Goal: Task Accomplishment & Management: Complete application form

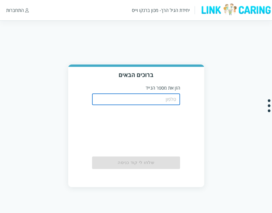
click at [163, 99] on input "tel" at bounding box center [136, 99] width 88 height 12
type input "0511111111"
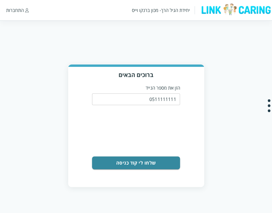
click at [148, 165] on button "שלחו לי קוד כניסה" at bounding box center [136, 162] width 88 height 13
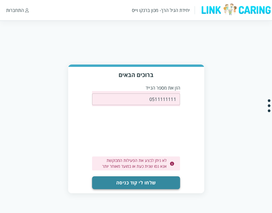
click at [152, 183] on button "שלחו לי קוד כניסה" at bounding box center [136, 182] width 88 height 13
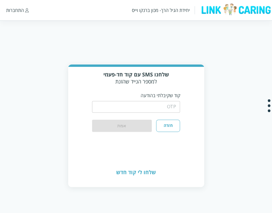
click at [172, 103] on input "string" at bounding box center [136, 107] width 88 height 12
type input "1234"
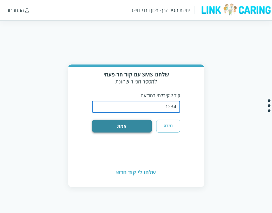
click at [127, 130] on button "אמת" at bounding box center [122, 126] width 60 height 13
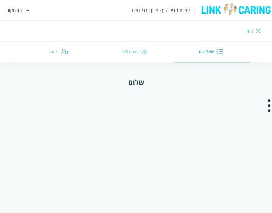
click at [214, 55] on button "שאלונים" at bounding box center [212, 51] width 76 height 21
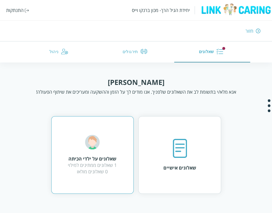
click at [108, 150] on div "שאלונים על ילדי הכיתה 1 שאלונים ממתינים למילוי 0 שאלונים מולאו" at bounding box center [92, 155] width 49 height 40
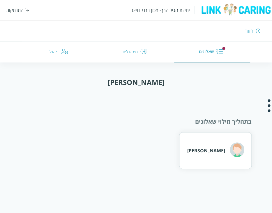
click at [208, 146] on div "[PERSON_NAME]" at bounding box center [216, 150] width 57 height 16
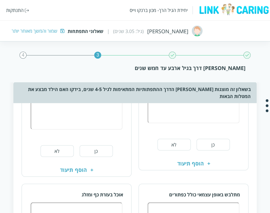
scroll to position [290, 0]
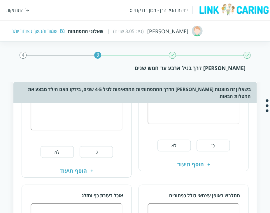
click at [141, 33] on div "שמור והמשך מאוחר יותר" at bounding box center [135, 31] width 247 height 6
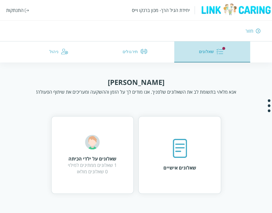
click at [196, 55] on button "שאלונים" at bounding box center [212, 51] width 76 height 21
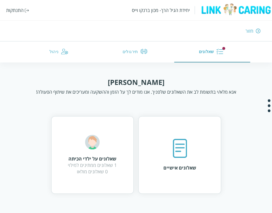
click at [127, 54] on button "תירגולים" at bounding box center [136, 51] width 76 height 21
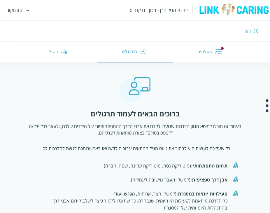
click at [47, 50] on button "ניהול" at bounding box center [60, 51] width 76 height 21
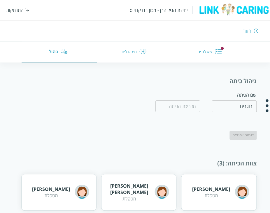
click at [208, 49] on button "שאלונים" at bounding box center [211, 51] width 76 height 21
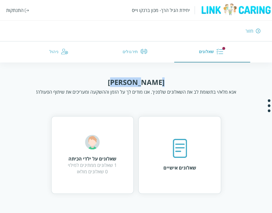
drag, startPoint x: 150, startPoint y: 82, endPoint x: 120, endPoint y: 83, distance: 29.8
click at [120, 83] on div "[PERSON_NAME] מלא/י [PERSON_NAME] את השאלונים שלפניך. אנו מודים לך על הזמן וההש…" at bounding box center [136, 86] width 209 height 18
drag, startPoint x: 120, startPoint y: 83, endPoint x: 155, endPoint y: 82, distance: 35.0
click at [155, 82] on div "[PERSON_NAME] מלא/י [PERSON_NAME] את השאלונים שלפניך. אנו מודים לך על הזמן וההש…" at bounding box center [136, 86] width 209 height 18
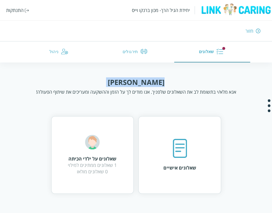
click at [155, 82] on div "[PERSON_NAME] מלא/י [PERSON_NAME] את השאלונים שלפניך. אנו מודים לך על הזמן וההש…" at bounding box center [136, 86] width 209 height 18
drag, startPoint x: 155, startPoint y: 82, endPoint x: 126, endPoint y: 82, distance: 29.2
click at [126, 82] on div "[PERSON_NAME] מלא/י [PERSON_NAME] את השאלונים שלפניך. אנו מודים לך על הזמן וההש…" at bounding box center [136, 86] width 209 height 18
click at [125, 82] on div "[PERSON_NAME]" at bounding box center [136, 82] width 57 height 10
drag, startPoint x: 125, startPoint y: 82, endPoint x: 143, endPoint y: 83, distance: 17.5
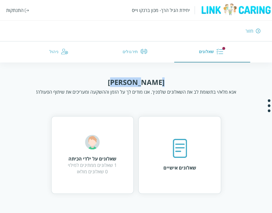
click at [143, 83] on div "[PERSON_NAME]" at bounding box center [136, 82] width 57 height 10
drag, startPoint x: 144, startPoint y: 83, endPoint x: 124, endPoint y: 83, distance: 19.3
click at [124, 83] on div "[PERSON_NAME]" at bounding box center [136, 82] width 57 height 10
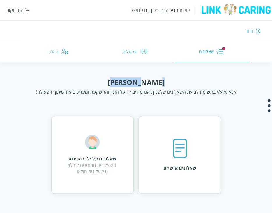
drag, startPoint x: 123, startPoint y: 82, endPoint x: 151, endPoint y: 82, distance: 28.0
click at [151, 82] on div "[PERSON_NAME] מלא/י [PERSON_NAME] את השאלונים שלפניך. אנו מודים לך על הזמן וההש…" at bounding box center [136, 86] width 209 height 18
drag, startPoint x: 151, startPoint y: 82, endPoint x: 120, endPoint y: 82, distance: 30.6
click at [120, 82] on div "[PERSON_NAME] מלא/י [PERSON_NAME] את השאלונים שלפניך. אנו מודים לך על הזמן וההש…" at bounding box center [136, 86] width 209 height 18
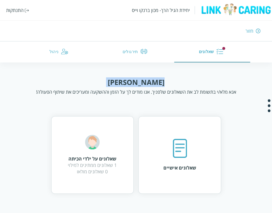
click at [120, 82] on div "[PERSON_NAME] מלא/י [PERSON_NAME] את השאלונים שלפניך. אנו מודים לך על הזמן וההש…" at bounding box center [136, 86] width 209 height 18
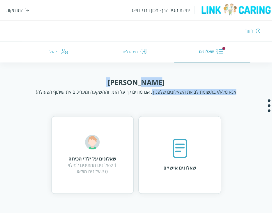
drag, startPoint x: 120, startPoint y: 82, endPoint x: 163, endPoint y: 82, distance: 43.5
click at [163, 82] on div "[PERSON_NAME] מלא/י [PERSON_NAME] את השאלונים שלפניך. אנו מודים לך על הזמן וההש…" at bounding box center [136, 86] width 209 height 18
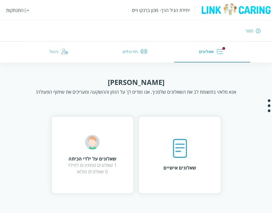
click at [155, 81] on div "[PERSON_NAME] מלא/י [PERSON_NAME] את השאלונים שלפניך. אנו מודים לך על הזמן וההש…" at bounding box center [136, 86] width 209 height 18
drag, startPoint x: 155, startPoint y: 81, endPoint x: 127, endPoint y: 81, distance: 28.0
click at [127, 81] on div "[PERSON_NAME] מלא/י [PERSON_NAME] את השאלונים שלפניך. אנו מודים לך על הזמן וההש…" at bounding box center [136, 86] width 209 height 18
click at [127, 81] on div "[PERSON_NAME]" at bounding box center [136, 82] width 57 height 10
drag, startPoint x: 125, startPoint y: 81, endPoint x: 151, endPoint y: 81, distance: 26.0
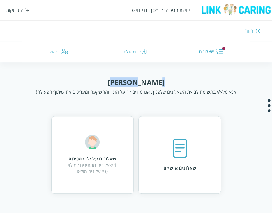
click at [151, 81] on div "[PERSON_NAME] מלא/י [PERSON_NAME] את השאלונים שלפניך. אנו מודים לך על הזמן וההש…" at bounding box center [136, 86] width 209 height 18
drag, startPoint x: 151, startPoint y: 81, endPoint x: 124, endPoint y: 82, distance: 27.1
click at [124, 82] on div "[PERSON_NAME] מלא/י [PERSON_NAME] את השאלונים שלפניך. אנו מודים לך על הזמן וההש…" at bounding box center [136, 86] width 209 height 18
click at [123, 82] on div "[PERSON_NAME]" at bounding box center [136, 82] width 57 height 10
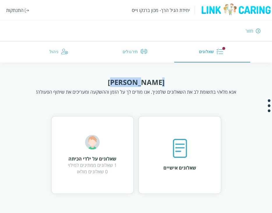
drag, startPoint x: 121, startPoint y: 82, endPoint x: 151, endPoint y: 82, distance: 30.6
click at [151, 82] on div "[PERSON_NAME] מלא/י [PERSON_NAME] את השאלונים שלפניך. אנו מודים לך על הזמן וההש…" at bounding box center [136, 86] width 209 height 18
drag, startPoint x: 151, startPoint y: 82, endPoint x: 125, endPoint y: 82, distance: 26.8
click at [125, 82] on div "[PERSON_NAME] מלא/י [PERSON_NAME] את השאלונים שלפניך. אנו מודים לך על הזמן וההש…" at bounding box center [136, 86] width 209 height 18
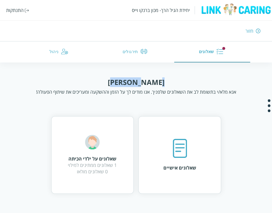
click at [124, 82] on div "[PERSON_NAME]" at bounding box center [136, 82] width 57 height 10
drag, startPoint x: 122, startPoint y: 82, endPoint x: 149, endPoint y: 82, distance: 27.4
click at [149, 82] on div "[PERSON_NAME]" at bounding box center [136, 82] width 57 height 10
drag, startPoint x: 149, startPoint y: 82, endPoint x: 124, endPoint y: 83, distance: 25.1
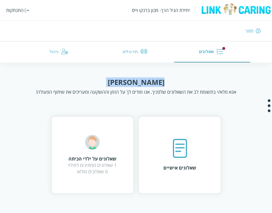
click at [124, 83] on div "[PERSON_NAME]" at bounding box center [136, 82] width 57 height 10
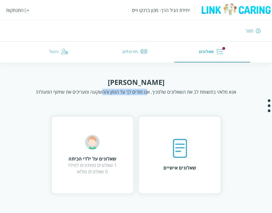
drag, startPoint x: 148, startPoint y: 90, endPoint x: 103, endPoint y: 96, distance: 45.8
click at [103, 96] on div "[PERSON_NAME] מלא/י [PERSON_NAME] את השאלונים שלפניך. אנו מודים לך על הזמן וההש…" at bounding box center [136, 135] width 232 height 116
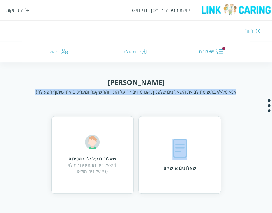
click at [103, 96] on div "[PERSON_NAME] מלא/י [PERSON_NAME] את השאלונים שלפניך. אנו מודים לך על הזמן וההש…" at bounding box center [136, 135] width 232 height 116
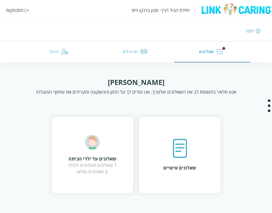
click at [110, 99] on div "[PERSON_NAME] מלא/י [PERSON_NAME] את השאלונים שלפניך. אנו מודים לך על הזמן וההש…" at bounding box center [136, 135] width 232 height 116
click at [128, 93] on div "אנא מלא/י בתשומת לב את השאלונים שלפניך. אנו מודים לך על הזמן וההשקעה ומעריכים א…" at bounding box center [136, 92] width 200 height 6
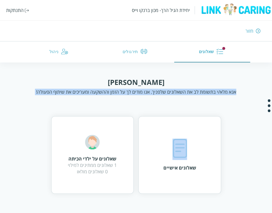
click at [128, 93] on div "אנא מלא/י בתשומת לב את השאלונים שלפניך. אנו מודים לך על הזמן וההשקעה ומעריכים א…" at bounding box center [136, 92] width 200 height 6
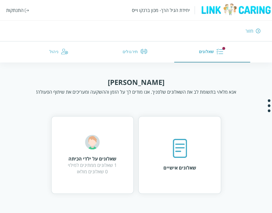
click at [20, 12] on div "התנתקות" at bounding box center [15, 10] width 18 height 6
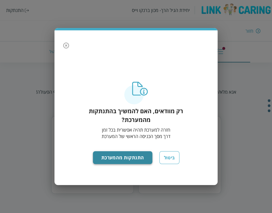
click at [135, 159] on button "התנתקות מהמערכת" at bounding box center [123, 157] width 60 height 13
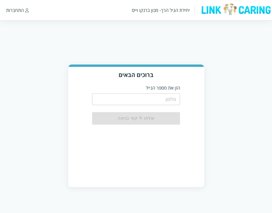
click at [154, 98] on input "tel" at bounding box center [136, 99] width 88 height 12
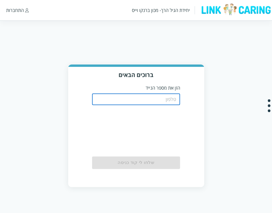
type input "0544499999"
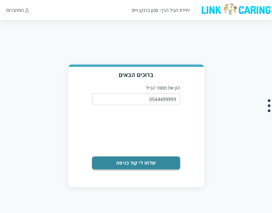
click at [144, 164] on button "שלחו לי קוד כניסה" at bounding box center [136, 162] width 88 height 13
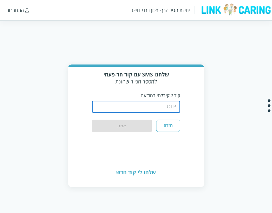
drag, startPoint x: 163, startPoint y: 108, endPoint x: 160, endPoint y: 109, distance: 3.3
click at [163, 108] on input "string" at bounding box center [136, 107] width 88 height 12
type input "1234"
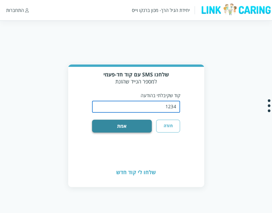
click at [117, 124] on button "אמת" at bounding box center [122, 126] width 60 height 13
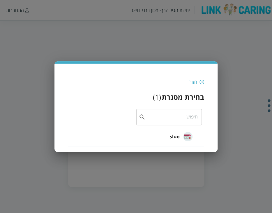
click at [170, 138] on li "sluo" at bounding box center [136, 136] width 137 height 19
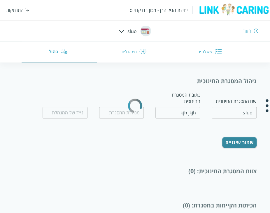
click at [200, 53] on button "שאלונים" at bounding box center [211, 51] width 76 height 21
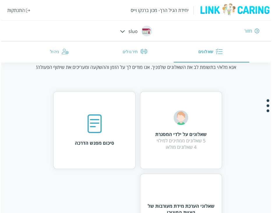
scroll to position [16, 0]
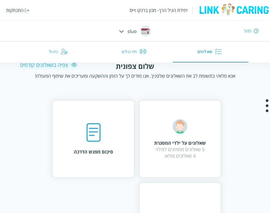
click at [54, 65] on div "צפיה בשאלונים קודמים" at bounding box center [49, 64] width 58 height 7
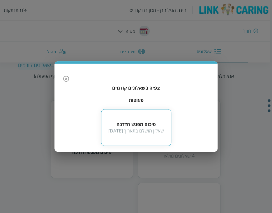
click at [145, 122] on div "סיכום מפגש הדרכה" at bounding box center [137, 124] width 56 height 6
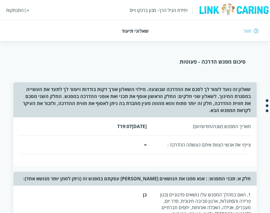
scroll to position [29, 0]
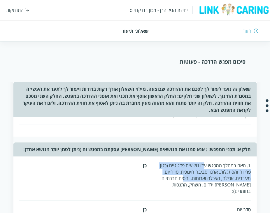
drag, startPoint x: 206, startPoint y: 165, endPoint x: 185, endPoint y: 179, distance: 25.4
click at [185, 179] on div "1. האם במהלך המפגש עלו נושאים פדגוגיים (כגון פרידה והסתגלות, ארגון סביבה חינוכי…" at bounding box center [204, 178] width 92 height 32
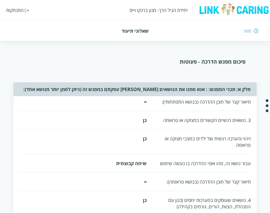
scroll to position [292, 0]
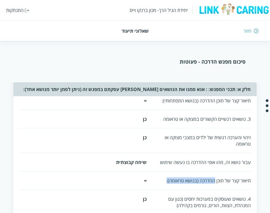
drag, startPoint x: 215, startPoint y: 168, endPoint x: 167, endPoint y: 173, distance: 48.4
click at [167, 177] on div "תיאור קצר של תוכן ההדרכה (בנושא טראומה):" at bounding box center [204, 180] width 92 height 6
drag, startPoint x: 167, startPoint y: 173, endPoint x: 205, endPoint y: 173, distance: 37.6
click at [205, 177] on div "תיאור קצר של תוכן ההדרכה (בנושא טראומה):" at bounding box center [204, 180] width 92 height 6
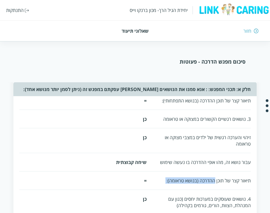
click at [205, 177] on div "תיאור קצר של תוכן ההדרכה (בנושא טראומה):" at bounding box center [204, 180] width 92 height 6
click at [208, 195] on div "4. נושאים שעוסקים במערכות יחסים (כגון עם המנהלת, הצוות, הורים, גורמים בקהילה)" at bounding box center [204, 201] width 92 height 13
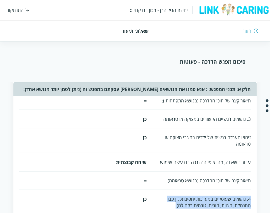
click at [208, 195] on div "4. נושאים שעוסקים במערכות יחסים (כגון עם המנהלת, הצוות, הורים, גורמים בקהילה)" at bounding box center [204, 201] width 92 height 13
click at [202, 195] on div "4. נושאים שעוסקים במערכות יחסים (כגון עם המנהלת, הצוות, הורים, גורמים בקהילה)" at bounding box center [204, 201] width 92 height 13
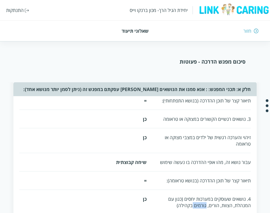
click at [202, 195] on div "4. נושאים שעוסקים במערכות יחסים (כגון עם המנהלת, הצוות, הורים, גורמים בקהילה)" at bounding box center [204, 201] width 92 height 13
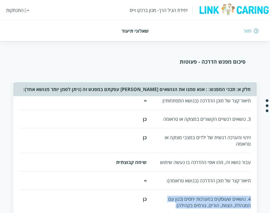
click at [202, 195] on div "4. נושאים שעוסקים במערכות יחסים (כגון עם המנהלת, הצוות, הורים, גורמים בקהילה)" at bounding box center [204, 201] width 92 height 13
click at [204, 195] on div "4. נושאים שעוסקים במערכות יחסים (כגון עם המנהלת, הצוות, הורים, גורמים בקהילה)" at bounding box center [204, 201] width 92 height 13
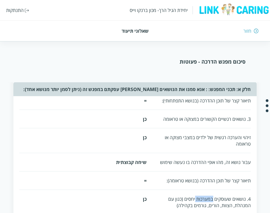
click at [204, 195] on div "4. נושאים שעוסקים במערכות יחסים (כגון עם המנהלת, הצוות, הורים, גורמים בקהילה)" at bounding box center [204, 201] width 92 height 13
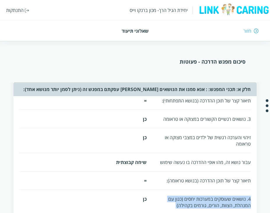
click at [204, 195] on div "4. נושאים שעוסקים במערכות יחסים (כגון עם המנהלת, הצוות, הורים, גורמים בקהילה)" at bounding box center [204, 201] width 92 height 13
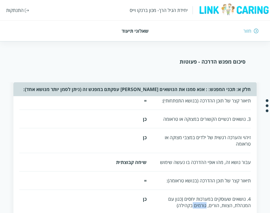
click at [204, 195] on div "4. נושאים שעוסקים במערכות יחסים (כגון עם המנהלת, הצוות, הורים, גורמים בקהילה)" at bounding box center [204, 201] width 92 height 13
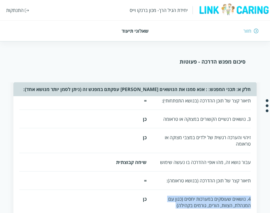
click at [204, 195] on div "4. נושאים שעוסקים במערכות יחסים (כגון עם המנהלת, הצוות, הורים, גורמים בקהילה)" at bounding box center [204, 201] width 92 height 13
click at [207, 195] on div "4. נושאים שעוסקים במערכות יחסים (כגון עם המנהלת, הצוות, הורים, גורמים בקהילה)" at bounding box center [204, 201] width 92 height 13
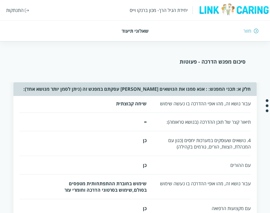
scroll to position [379, 0]
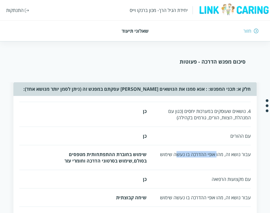
drag, startPoint x: 217, startPoint y: 143, endPoint x: 177, endPoint y: 151, distance: 41.0
click at [177, 151] on div "עבור נושא זה, מהו אופי ההדרכה בו נעשה שימוש" at bounding box center [204, 157] width 92 height 13
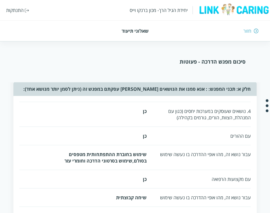
click at [228, 176] on div "עם מקצועות הרפואה" at bounding box center [204, 179] width 92 height 6
click at [227, 194] on div "עבור נושא זה, מהו אופי ההדרכה בו נעשה שימוש" at bounding box center [204, 197] width 92 height 6
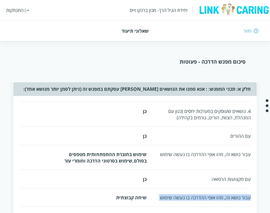
click at [227, 194] on div "עבור נושא זה, מהו אופי ההדרכה בו נעשה שימוש" at bounding box center [204, 197] width 92 height 6
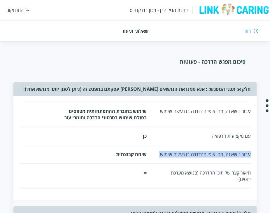
scroll to position [438, 0]
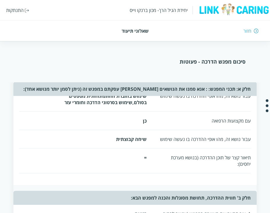
click at [214, 156] on div "תיאור קצר של תוכן ההדרכה (בנושא מערכת יחסים):" at bounding box center [204, 160] width 92 height 13
click at [214, 155] on div "תיאור קצר של תוכן ההדרכה (בנושא מערכת יחסים):" at bounding box center [204, 160] width 92 height 13
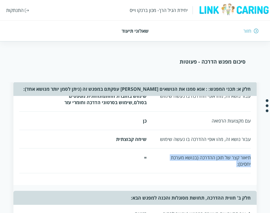
click at [214, 155] on div "תיאור קצר של תוכן ההדרכה (בנושא מערכת יחסים):" at bounding box center [204, 160] width 92 height 13
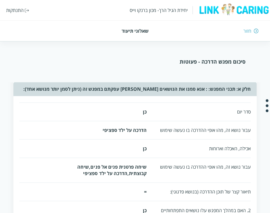
scroll to position [18, 0]
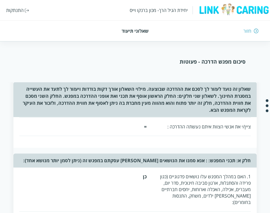
click at [249, 34] on div "חזור" at bounding box center [248, 31] width 8 height 6
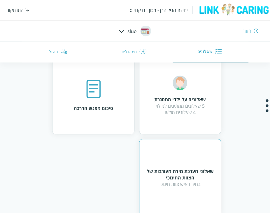
scroll to position [45, 0]
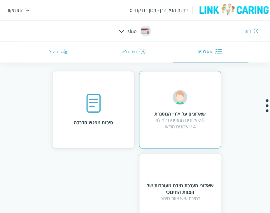
click at [168, 137] on div "שאלונים על ילדי המסגרת 5 שאלונים ממתינים למילוי 4 שאלונים מולאו" at bounding box center [180, 110] width 82 height 78
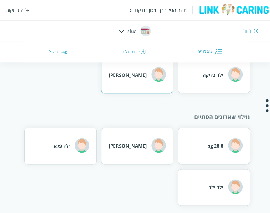
scroll to position [121, 0]
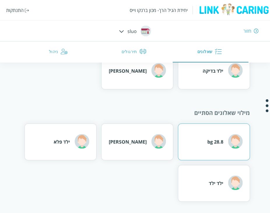
click at [209, 140] on div "28.8 bg" at bounding box center [215, 142] width 16 height 6
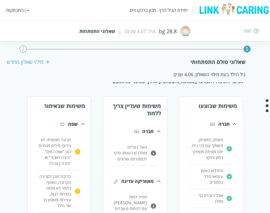
scroll to position [29, 0]
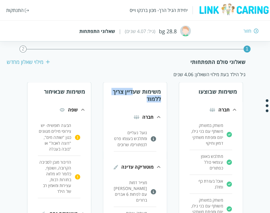
drag, startPoint x: 126, startPoint y: 94, endPoint x: 119, endPoint y: 98, distance: 8.7
click at [119, 98] on h3 "משימות שעדיין צריך ללמוד" at bounding box center [135, 95] width 64 height 15
drag, startPoint x: 67, startPoint y: 94, endPoint x: 47, endPoint y: 95, distance: 20.7
click at [47, 95] on h3 "משימות שבאיחור" at bounding box center [59, 91] width 64 height 7
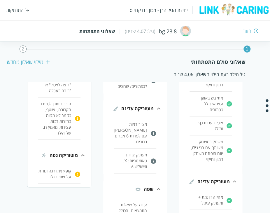
scroll to position [117, 0]
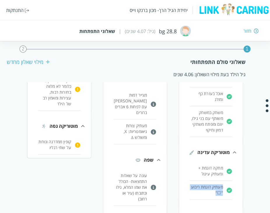
drag, startPoint x: 212, startPoint y: 189, endPoint x: 225, endPoint y: 181, distance: 14.7
click at [225, 181] on li "מעתיק דוגמת ריבוע "☐"" at bounding box center [211, 190] width 43 height 19
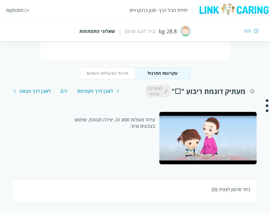
scroll to position [23, 0]
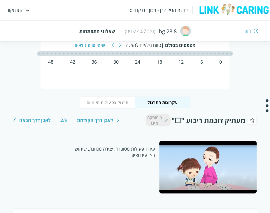
click at [245, 31] on div "חזור" at bounding box center [248, 31] width 8 height 6
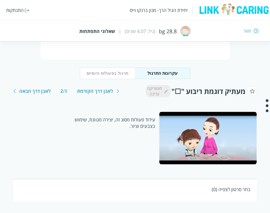
click at [248, 32] on div "חזור" at bounding box center [248, 31] width 8 height 6
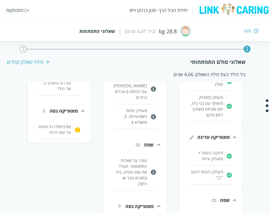
scroll to position [146, 0]
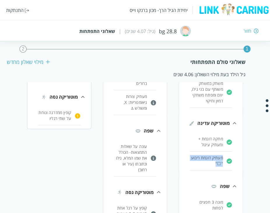
drag, startPoint x: 216, startPoint y: 158, endPoint x: 222, endPoint y: 152, distance: 8.1
click at [222, 155] on p "מעתיק דוגמת ריבוע "☐"" at bounding box center [206, 161] width 33 height 12
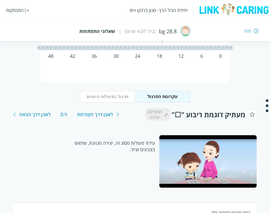
scroll to position [53, 0]
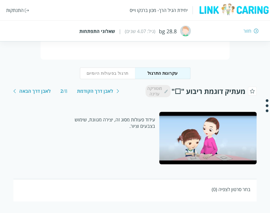
click at [248, 29] on div "חזור" at bounding box center [248, 31] width 8 height 6
click at [249, 31] on div "חזור" at bounding box center [248, 31] width 8 height 6
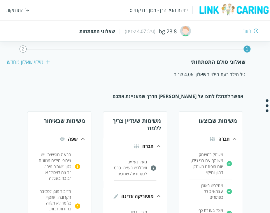
click at [222, 120] on h3 "משימות שבוצעו" at bounding box center [211, 120] width 64 height 7
click at [154, 123] on h3 "משימות שעדיין צריך ללמוד" at bounding box center [135, 124] width 64 height 15
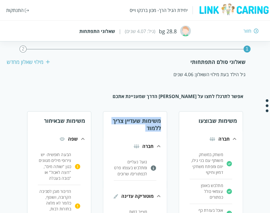
click at [154, 123] on h3 "משימות שעדיין צריך ללמוד" at bounding box center [135, 124] width 64 height 15
click at [246, 34] on div "חזור" at bounding box center [248, 31] width 8 height 6
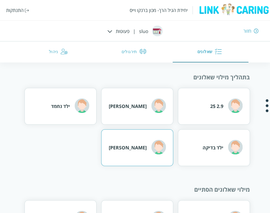
scroll to position [58, 0]
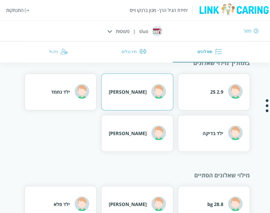
click at [132, 92] on div "שמעון בןשושן" at bounding box center [128, 92] width 38 height 6
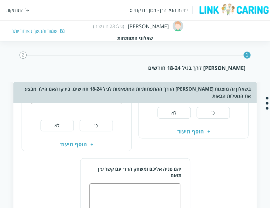
scroll to position [525, 0]
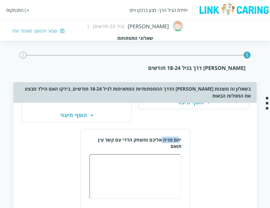
drag, startPoint x: 169, startPoint y: 139, endPoint x: 162, endPoint y: 139, distance: 7.3
click at [162, 139] on div "יוזם פניה אליכם ומשחק הדדי עם קשר עין תואם" at bounding box center [135, 143] width 93 height 13
click at [160, 139] on div "יוזם פניה אליכם ומשחק הדדי עם קשר עין תואם" at bounding box center [135, 143] width 93 height 13
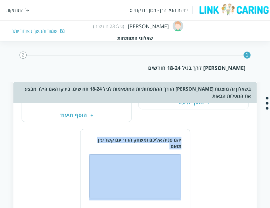
click at [161, 139] on div "יוזם פניה אליכם ומשחק הדדי עם קשר עין תואם" at bounding box center [135, 143] width 93 height 13
click at [165, 137] on div "יוזם פניה אליכם ומשחק הדדי עם קשר עין תואם" at bounding box center [135, 143] width 93 height 13
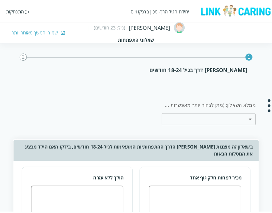
scroll to position [0, 0]
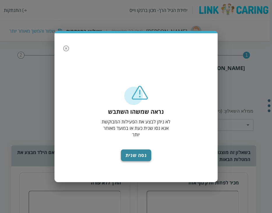
click at [141, 151] on button "נסה שנית" at bounding box center [136, 155] width 30 height 12
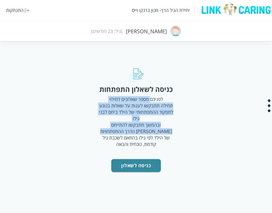
drag, startPoint x: 149, startPoint y: 99, endPoint x: 138, endPoint y: 124, distance: 27.4
click at [133, 129] on div "לפניכם מספר שאלונים למילוי תחילה תתבקשו לענות על שאלות בנוגע לתפקוד ההתפתחותי ש…" at bounding box center [136, 121] width 76 height 51
click at [143, 120] on div "לפניכם מספר שאלונים למילוי תחילה תתבקשו לענות על שאלות בנוגע לתפקוד ההתפתחותי ש…" at bounding box center [136, 121] width 76 height 51
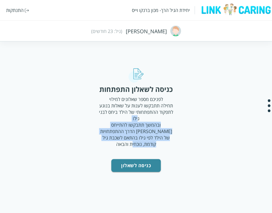
drag, startPoint x: 143, startPoint y: 120, endPoint x: 100, endPoint y: 136, distance: 45.8
click at [100, 136] on div "לפניכם מספר שאלונים למילוי תחילה תתבקשו לענות על שאלות בנוגע לתפקוד ההתפתחותי ש…" at bounding box center [136, 121] width 76 height 51
drag, startPoint x: 101, startPoint y: 136, endPoint x: 154, endPoint y: 123, distance: 54.6
click at [154, 123] on div "לפניכם מספר שאלונים למילוי תחילה תתבקשו לענות על שאלות בנוגע לתפקוד ההתפתחותי ש…" at bounding box center [136, 121] width 76 height 51
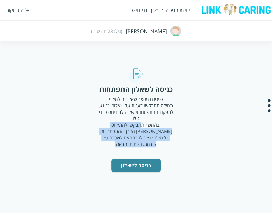
click at [154, 123] on div "לפניכם מספר שאלונים למילוי תחילה תתבקשו לענות על שאלות בנוגע לתפקוד ההתפתחותי ש…" at bounding box center [136, 121] width 76 height 51
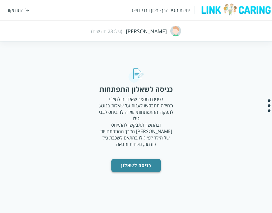
click at [143, 159] on button "כניסה לשאלון" at bounding box center [136, 165] width 50 height 13
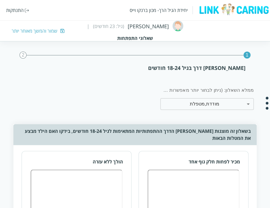
scroll to position [29, 0]
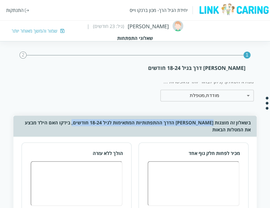
drag, startPoint x: 202, startPoint y: 125, endPoint x: 81, endPoint y: 120, distance: 120.9
click at [81, 120] on div "בשאלון זה מוצגות אבני הדרך ההתפתותיות המתאימות לגיל 18-24 חודשים, בידקו האם היל…" at bounding box center [134, 126] width 243 height 21
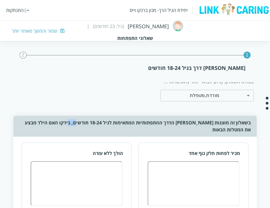
click at [81, 120] on div "בשאלון זה מוצגות אבני הדרך ההתפתותיות המתאימות לגיל 18-24 חודשים, בידקו האם היל…" at bounding box center [134, 126] width 243 height 21
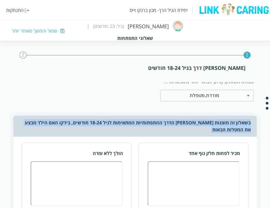
click at [82, 120] on div "בשאלון זה מוצגות אבני הדרך ההתפתותיות המתאימות לגיל 18-24 חודשים, בידקו האם היל…" at bounding box center [134, 126] width 243 height 21
click at [82, 119] on div "בשאלון זה מוצגות אבני הדרך ההתפתותיות המתאימות לגיל 18-24 חודשים, בידקו האם היל…" at bounding box center [134, 126] width 243 height 21
click at [145, 127] on div "בשאלון זה מוצגות אבני הדרך ההתפתותיות המתאימות לגיל 18-24 חודשים, בידקו האם היל…" at bounding box center [134, 126] width 243 height 21
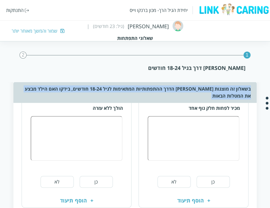
scroll to position [88, 0]
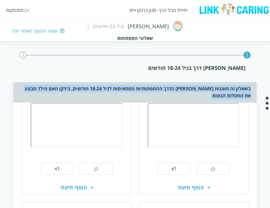
click at [212, 93] on div "בשאלון זה מוצגות אבני הדרך ההתפתותיות המתאימות לגיל 18-24 חודשים, בידקו האם היל…" at bounding box center [134, 92] width 243 height 21
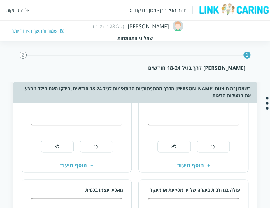
scroll to position [117, 0]
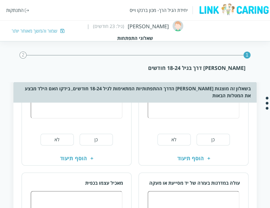
click at [206, 141] on button "כן" at bounding box center [213, 140] width 33 height 12
click at [63, 140] on button "לא" at bounding box center [57, 140] width 33 height 12
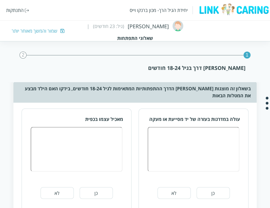
scroll to position [233, 0]
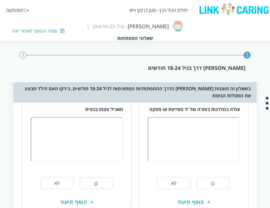
click at [210, 187] on button "כן" at bounding box center [213, 183] width 33 height 12
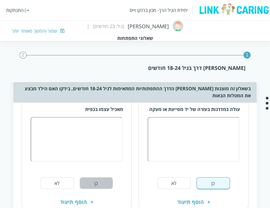
click at [92, 184] on button "כן" at bounding box center [96, 183] width 33 height 12
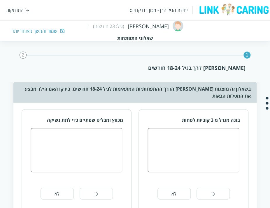
scroll to position [350, 0]
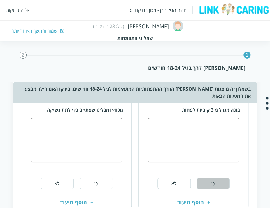
click at [211, 184] on button "כן" at bounding box center [213, 184] width 33 height 12
click at [99, 178] on button "כן" at bounding box center [96, 184] width 33 height 12
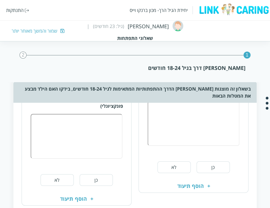
scroll to position [496, 0]
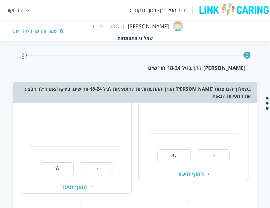
click at [168, 152] on button "לא" at bounding box center [174, 156] width 33 height 12
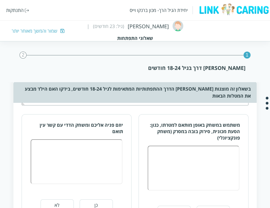
scroll to position [613, 0]
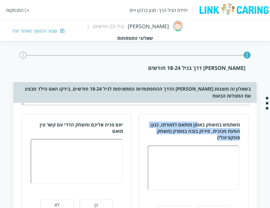
drag, startPoint x: 196, startPoint y: 121, endPoint x: 177, endPoint y: 134, distance: 23.4
click at [177, 134] on div "משתמש במשחק באופן מותאם למטרתו, כגון: הסעת מכונית, סירוק בובה במסרק (משחק פונקצ…" at bounding box center [193, 131] width 93 height 19
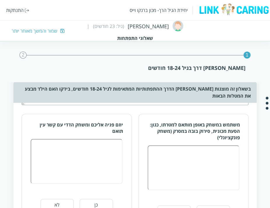
click at [176, 203] on div "משתמש במשחק באופן מותאם למטרתו, כגון: הסעת מכונית, סירוק בובה במסרק (משחק פונקצ…" at bounding box center [193, 175] width 109 height 123
click at [177, 206] on button "לא" at bounding box center [174, 212] width 33 height 12
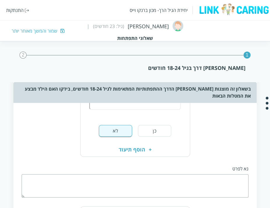
scroll to position [700, 0]
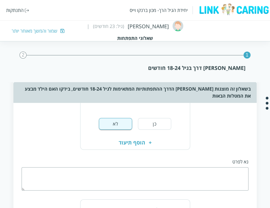
click at [156, 120] on button "כן" at bounding box center [154, 124] width 33 height 12
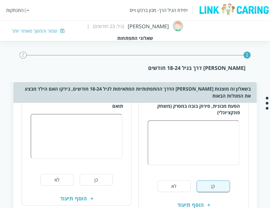
scroll to position [624, 0]
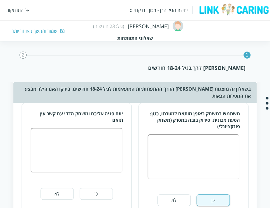
click at [101, 195] on button "כן" at bounding box center [96, 194] width 33 height 12
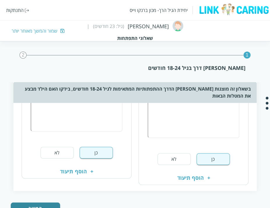
scroll to position [682, 0]
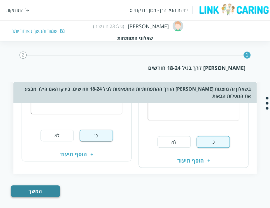
click at [40, 189] on button "המשך" at bounding box center [35, 192] width 49 height 12
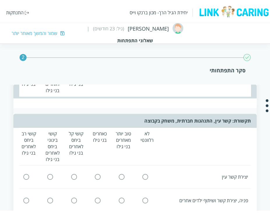
scroll to position [0, 0]
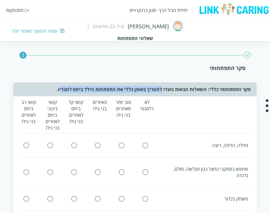
drag, startPoint x: 154, startPoint y: 88, endPoint x: 60, endPoint y: 88, distance: 93.9
click at [60, 88] on div "סקר התפתחותי כללי: השאלות הבאות נועדו להעריך באופן כללי את התפתחות הילד ביחס לח…" at bounding box center [134, 89] width 243 height 14
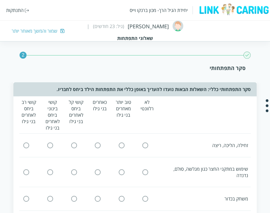
click at [84, 70] on div "סקר התפתחותי" at bounding box center [126, 67] width 239 height 7
click at [143, 146] on input "radio" at bounding box center [145, 145] width 5 height 6
click at [147, 147] on img at bounding box center [145, 145] width 7 height 6
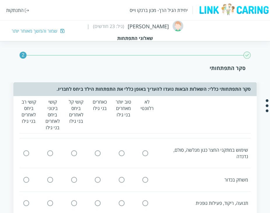
scroll to position [29, 0]
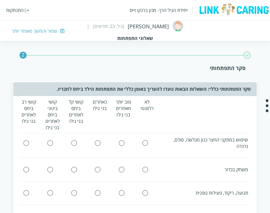
click at [119, 167] on input "radio" at bounding box center [121, 170] width 5 height 6
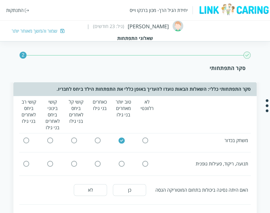
click at [144, 161] on input "radio" at bounding box center [145, 164] width 5 height 6
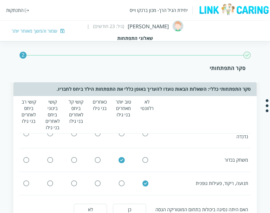
scroll to position [29, 0]
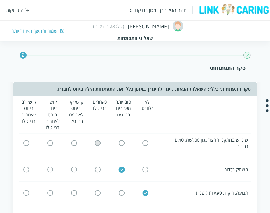
click at [99, 140] on input "radio" at bounding box center [97, 143] width 5 height 6
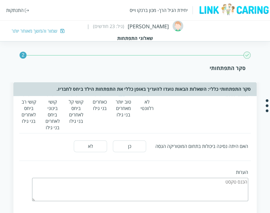
scroll to position [88, 0]
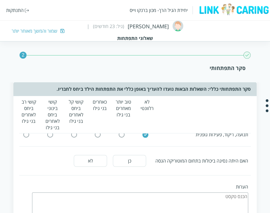
click at [93, 155] on button "לא" at bounding box center [90, 161] width 33 height 12
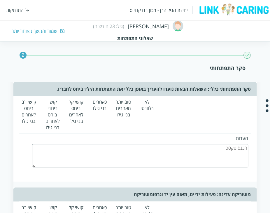
scroll to position [146, 0]
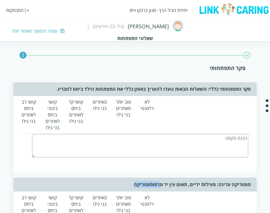
drag, startPoint x: 104, startPoint y: 174, endPoint x: 161, endPoint y: 177, distance: 57.5
click at [161, 177] on div "מוטוריקה עדינה: פעילות ידיים, תאום עין יד וגרפומוטוריקה" at bounding box center [134, 184] width 243 height 14
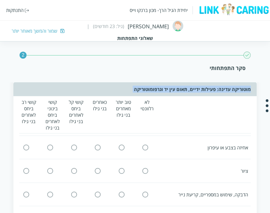
scroll to position [233, 0]
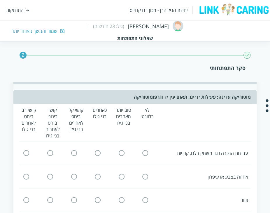
click at [83, 150] on div at bounding box center [73, 153] width 19 height 6
click at [78, 150] on div at bounding box center [73, 153] width 19 height 6
click at [75, 149] on div "עבודות הרכבה כגון משחק בלגו, קוביות" at bounding box center [134, 152] width 234 height 11
click at [75, 150] on input "radio" at bounding box center [73, 153] width 5 height 6
click at [99, 173] on input "radio" at bounding box center [97, 176] width 5 height 6
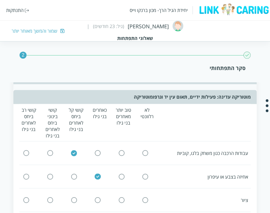
click at [121, 197] on input "radio" at bounding box center [121, 200] width 5 height 6
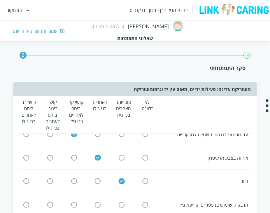
scroll to position [263, 0]
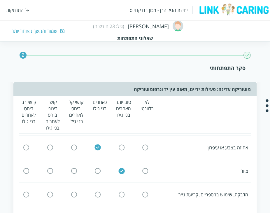
click at [148, 191] on icon at bounding box center [145, 194] width 6 height 6
click at [145, 191] on input "radio" at bounding box center [145, 194] width 5 height 6
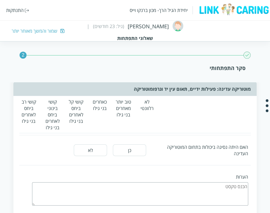
scroll to position [321, 0]
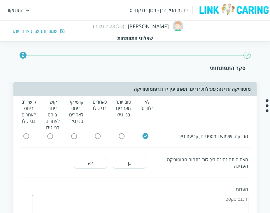
click at [124, 157] on button "כן" at bounding box center [129, 163] width 33 height 12
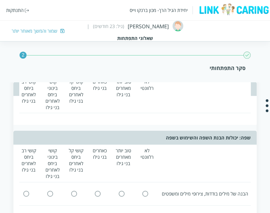
scroll to position [438, 0]
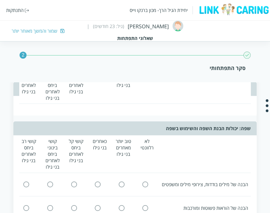
click at [124, 181] on input "radio" at bounding box center [121, 184] width 5 height 6
drag, startPoint x: 70, startPoint y: 127, endPoint x: 75, endPoint y: 152, distance: 25.3
click at [75, 152] on div "קושי קל ביחס לאחרים בני גילו" at bounding box center [76, 154] width 19 height 32
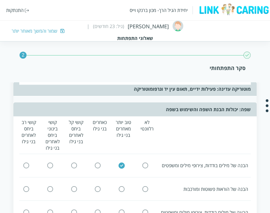
scroll to position [467, 0]
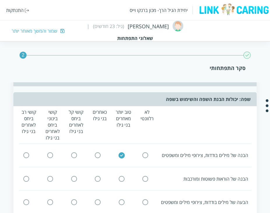
click at [116, 176] on div at bounding box center [121, 179] width 19 height 6
click at [97, 175] on icon at bounding box center [97, 178] width 7 height 7
click at [97, 176] on input "radio" at bounding box center [97, 179] width 5 height 6
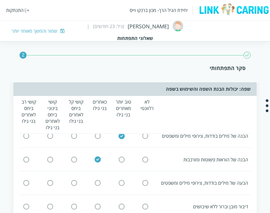
scroll to position [496, 0]
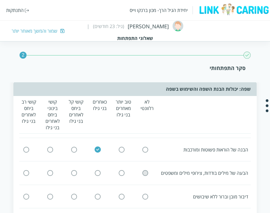
click at [146, 170] on input "radio" at bounding box center [145, 173] width 5 height 6
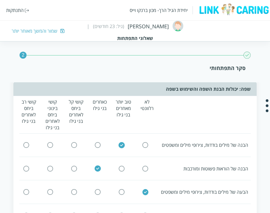
scroll to position [467, 0]
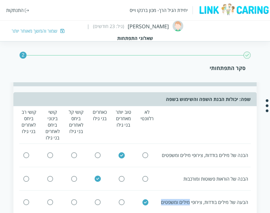
drag, startPoint x: 190, startPoint y: 193, endPoint x: 162, endPoint y: 191, distance: 28.3
click at [162, 199] on div "הבעה של מילים בודדות, צירופי מילים ומשפטים" at bounding box center [205, 202] width 88 height 6
drag, startPoint x: 162, startPoint y: 191, endPoint x: 184, endPoint y: 190, distance: 22.5
click at [184, 199] on div "הבעה של מילים בודדות, צירופי מילים ומשפטים" at bounding box center [205, 202] width 88 height 6
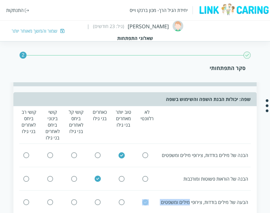
click at [184, 199] on div "הבעה של מילים בודדות, צירופי מילים ומשפטים" at bounding box center [205, 202] width 88 height 6
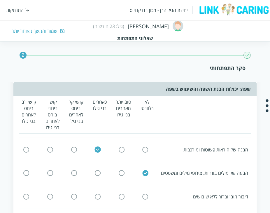
scroll to position [525, 0]
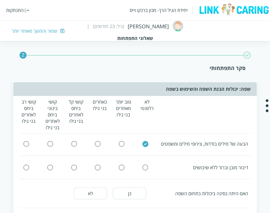
click at [27, 164] on input "radio" at bounding box center [26, 167] width 5 height 6
click at [94, 188] on button "לא" at bounding box center [90, 194] width 33 height 12
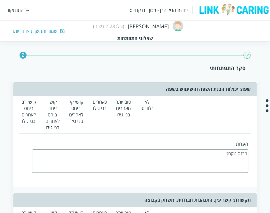
scroll to position [613, 0]
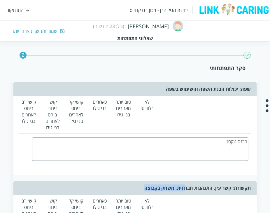
drag, startPoint x: 183, startPoint y: 177, endPoint x: 141, endPoint y: 180, distance: 41.9
click at [141, 181] on div "תקשורת: קשר עין, התנהגות חברתית, משחק בקבוצה" at bounding box center [134, 188] width 243 height 14
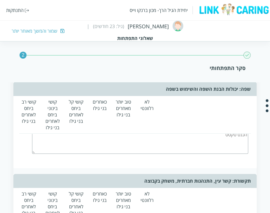
scroll to position [671, 0]
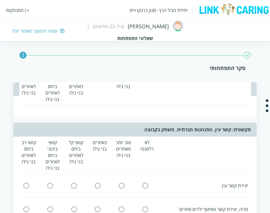
click at [147, 183] on input "radio" at bounding box center [145, 186] width 5 height 6
click at [144, 206] on input "radio" at bounding box center [145, 209] width 5 height 6
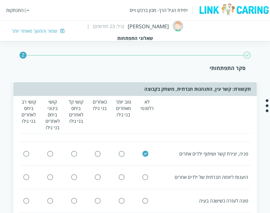
scroll to position [729, 0]
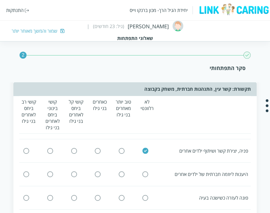
click at [146, 171] on input "radio" at bounding box center [145, 174] width 5 height 6
click at [145, 195] on input "radio" at bounding box center [145, 198] width 5 height 6
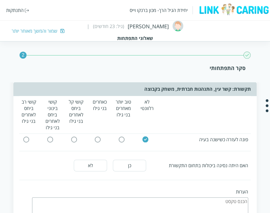
click at [89, 160] on button "לא" at bounding box center [90, 166] width 33 height 12
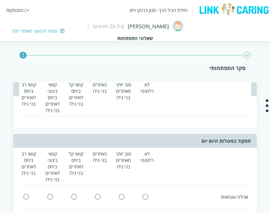
scroll to position [904, 0]
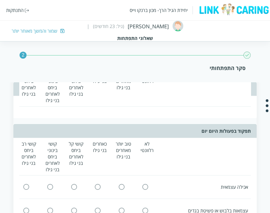
click at [146, 184] on input "radio" at bounding box center [145, 187] width 5 height 6
click at [145, 207] on input "radio" at bounding box center [145, 210] width 5 height 6
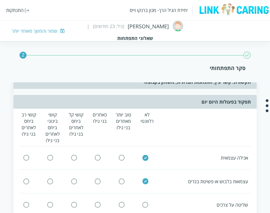
click at [144, 202] on input "radio" at bounding box center [145, 205] width 5 height 6
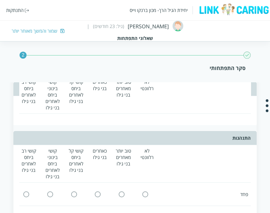
scroll to position [1109, 0]
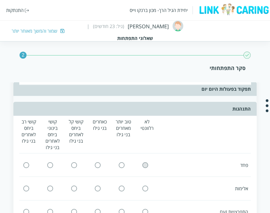
click at [143, 162] on input "radio" at bounding box center [145, 165] width 5 height 6
click at [118, 185] on icon at bounding box center [121, 188] width 7 height 7
click at [124, 186] on input "radio" at bounding box center [121, 189] width 5 height 6
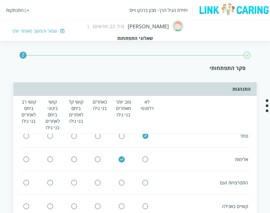
click at [145, 180] on input "radio" at bounding box center [145, 183] width 5 height 6
click at [121, 203] on input "radio" at bounding box center [121, 206] width 5 height 6
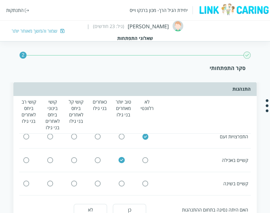
scroll to position [1196, 0]
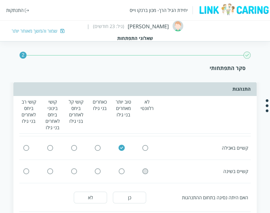
click at [145, 168] on input "radio" at bounding box center [145, 171] width 5 height 6
click at [132, 192] on button "כן" at bounding box center [129, 198] width 33 height 12
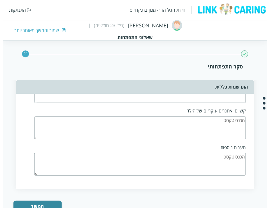
scroll to position [1413, 0]
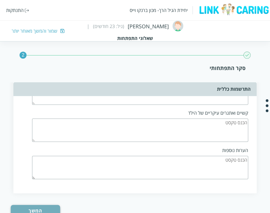
click at [47, 205] on button "המשך" at bounding box center [35, 211] width 49 height 12
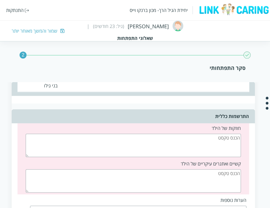
scroll to position [1349, 0]
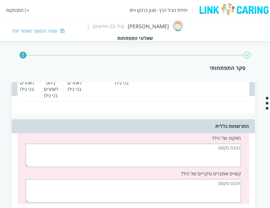
click at [193, 144] on textarea at bounding box center [133, 155] width 215 height 23
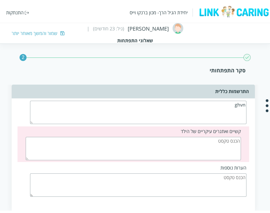
scroll to position [1386, 0]
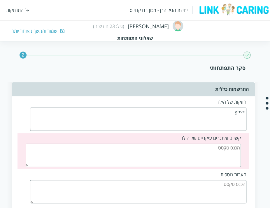
type textarea "ghvn"
click at [225, 144] on textarea at bounding box center [133, 155] width 215 height 23
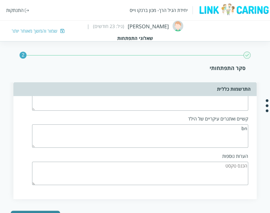
scroll to position [1413, 0]
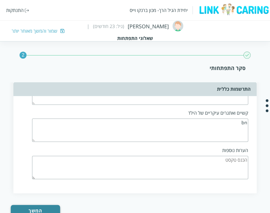
type textarea "bn"
click at [41, 205] on button "המשך" at bounding box center [35, 211] width 49 height 12
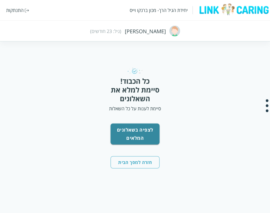
scroll to position [0, 0]
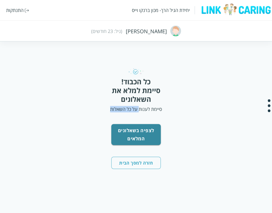
drag, startPoint x: 126, startPoint y: 111, endPoint x: 105, endPoint y: 112, distance: 21.0
click at [105, 112] on div "כל הכבוד! סיימת למלא את השאלונים סיימת לענות על כל השאלות" at bounding box center [136, 90] width 76 height 44
click at [120, 135] on button "לצפיה בשאלונים המלאים" at bounding box center [136, 134] width 50 height 21
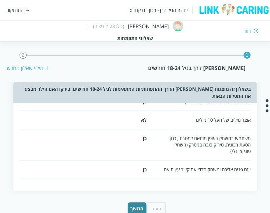
scroll to position [115, 0]
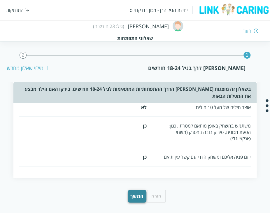
click at [132, 193] on button "המשך" at bounding box center [137, 196] width 19 height 13
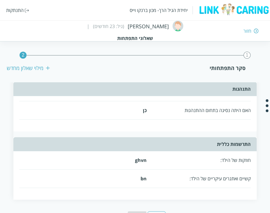
scroll to position [691, 0]
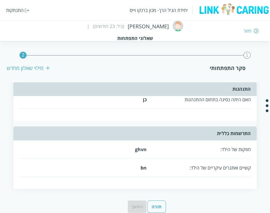
click at [153, 200] on button "חזרה" at bounding box center [156, 206] width 19 height 12
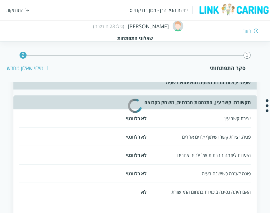
scroll to position [0, 0]
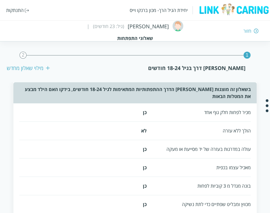
click at [94, 32] on div "יחידת הגיל הרך- מכון ברנקו וייס התנתקות חזור שמעון בןשושן (גיל: 23 חודשים) | שא…" at bounding box center [135, 20] width 270 height 41
click at [247, 32] on div "חזור" at bounding box center [248, 31] width 8 height 6
click at [250, 32] on div "חזור" at bounding box center [248, 31] width 8 height 6
click at [248, 31] on div "חזור" at bounding box center [248, 31] width 8 height 6
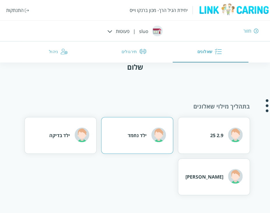
scroll to position [29, 0]
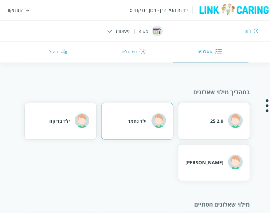
click at [127, 127] on div "ילד נחמד" at bounding box center [137, 121] width 72 height 37
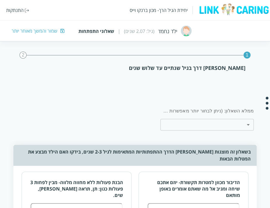
click at [25, 34] on div "יחידת הגיל הרך- מכון ברנקו וייס התנתקות ילד נחמד (גיל: 2.07 שנים) | שאלוני התפת…" at bounding box center [135, 20] width 270 height 41
click at [26, 32] on div "שמור והמשך מאוחר יותר" at bounding box center [35, 31] width 46 height 6
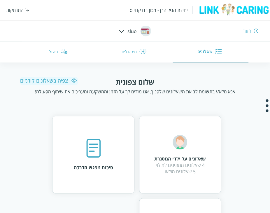
click at [208, 53] on button "שאלונים" at bounding box center [211, 51] width 76 height 21
click at [172, 143] on div "שאלונים על ילדי המסגרת 4 שאלונים ממתינים למילוי 5 שאלונים מולאו" at bounding box center [180, 155] width 52 height 40
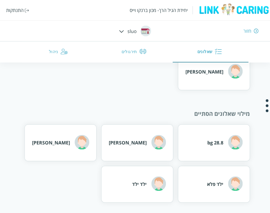
scroll to position [121, 0]
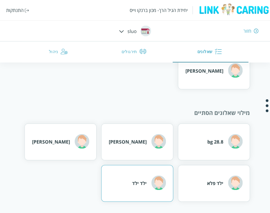
click at [127, 186] on div "ילד ילד" at bounding box center [137, 183] width 72 height 37
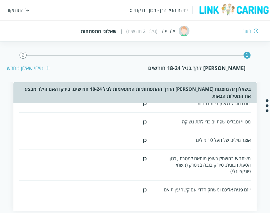
scroll to position [115, 0]
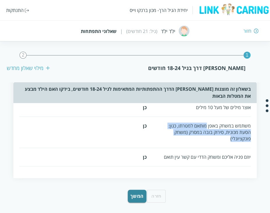
drag, startPoint x: 209, startPoint y: 126, endPoint x: 206, endPoint y: 138, distance: 12.1
click at [206, 138] on div "משתמש במשחק באופן מותאם למטרתו, כגון: הסעת מכונית, סירוק בובה במסרק (משחק פונקצ…" at bounding box center [204, 132] width 92 height 19
drag, startPoint x: 235, startPoint y: 137, endPoint x: 250, endPoint y: 123, distance: 20.9
click at [250, 123] on div "משתמש במשחק באופן מותאם למטרתו, כגון: הסעת מכונית, סירוק בובה במסרק (משחק פונקצ…" at bounding box center [204, 132] width 92 height 19
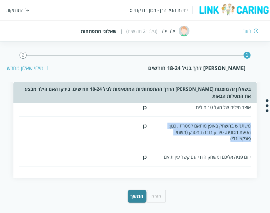
click at [223, 127] on div "משתמש במשחק באופן מותאם למטרתו, כגון: הסעת מכונית, סירוק בובה במסרק (משחק פונקצ…" at bounding box center [204, 132] width 92 height 19
drag, startPoint x: 232, startPoint y: 125, endPoint x: 217, endPoint y: 143, distance: 23.4
click at [217, 143] on div "משתמש במשחק באופן מותאם למטרתו, כגון: הסעת מכונית, סירוק בובה במסרק (משחק פונקצ…" at bounding box center [134, 132] width 231 height 31
drag, startPoint x: 228, startPoint y: 135, endPoint x: 249, endPoint y: 126, distance: 22.9
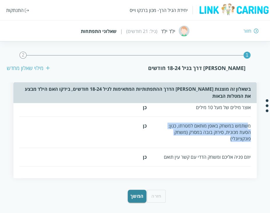
click at [249, 126] on div "משתמש במשחק באופן מותאם למטרתו, כגון: הסעת מכונית, סירוק בובה במסרק (משחק פונקצ…" at bounding box center [204, 132] width 92 height 19
